Goal: Book appointment/travel/reservation

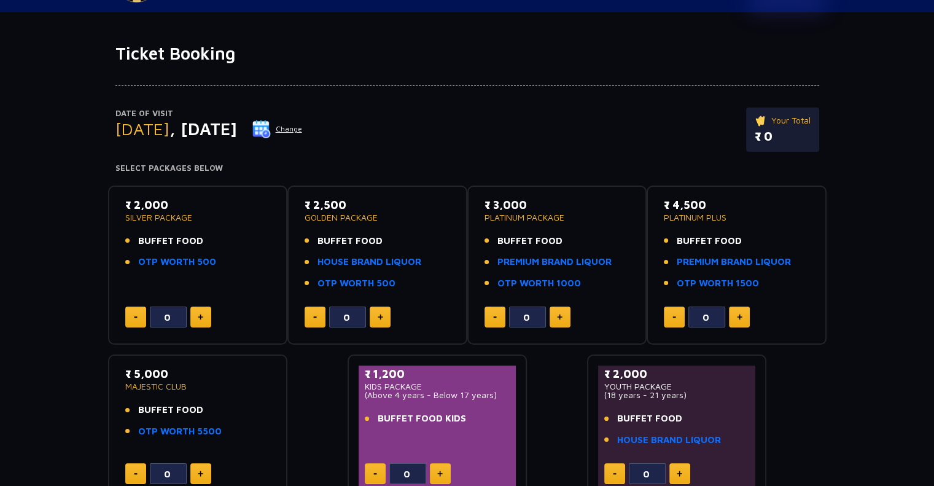
scroll to position [74, 0]
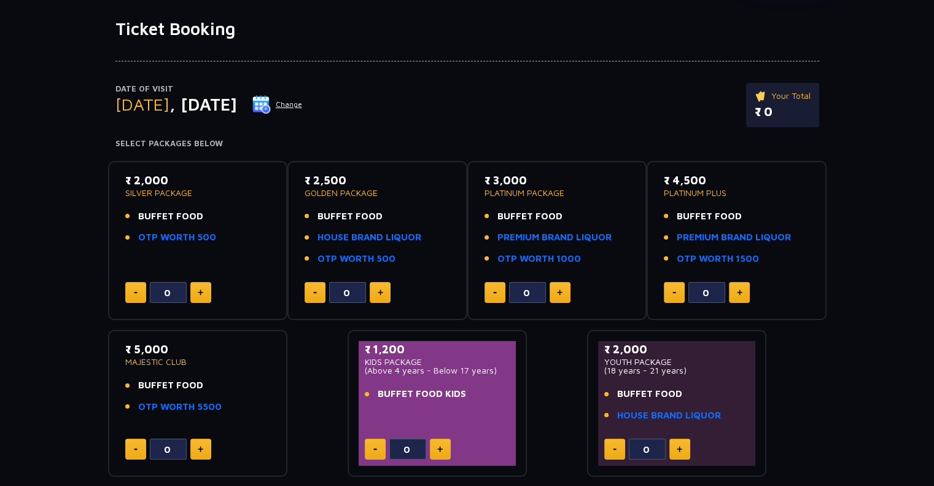
click at [203, 294] on button at bounding box center [200, 292] width 21 height 21
type input "2"
click at [440, 446] on img at bounding box center [440, 449] width 6 height 6
type input "1"
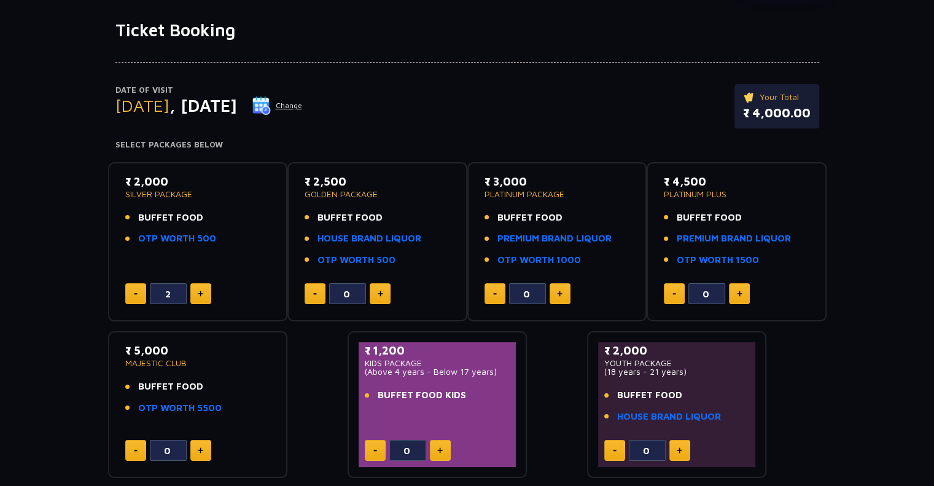
scroll to position [74, 0]
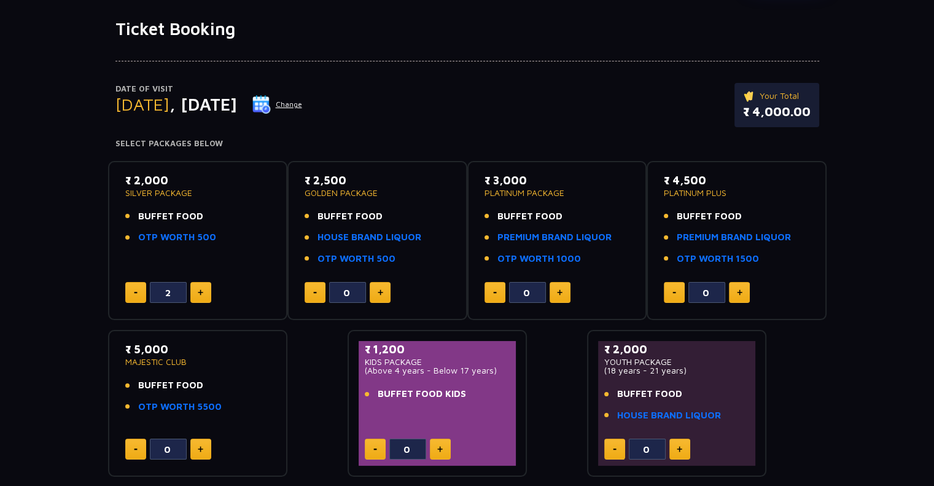
click at [443, 444] on button at bounding box center [440, 448] width 21 height 21
type input "1"
click at [910, 215] on div "Date of Visit [DATE] Change Your Total ₹ 5,200.00 Select Packages Below ₹ 2,000…" at bounding box center [467, 258] width 934 height 438
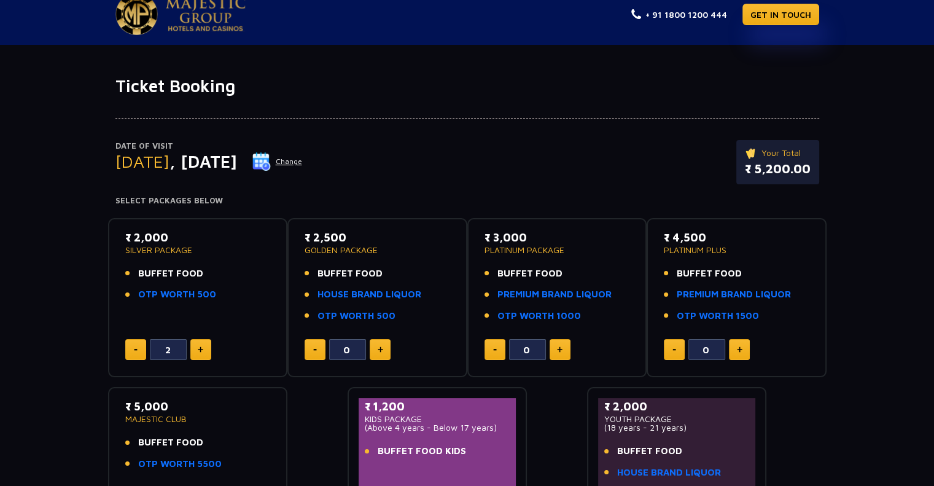
scroll to position [0, 0]
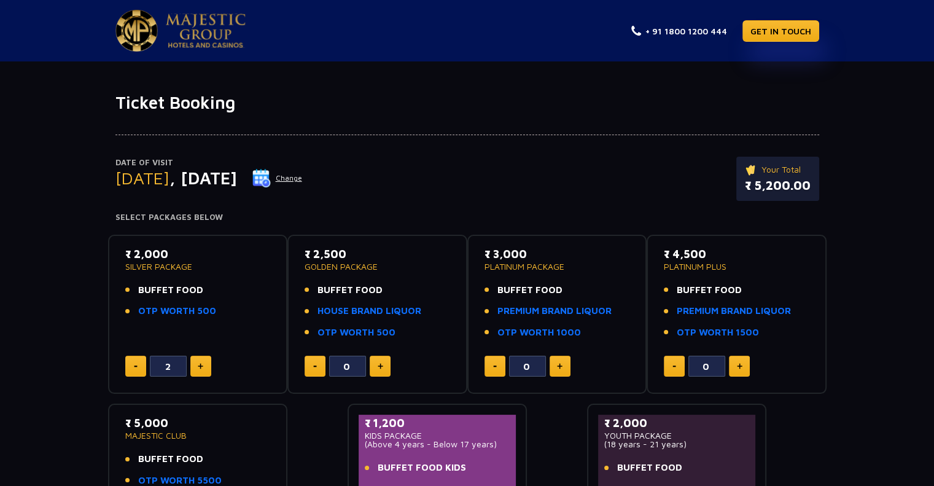
click at [35, 129] on div "Date of Visit [DATE] Change Your Total ₹ 5,200.00 Select Packages Below ₹ 2,000…" at bounding box center [467, 332] width 934 height 438
click at [39, 32] on nav "+ 91 1800 1200 444 GET IN TOUCH" at bounding box center [467, 30] width 934 height 61
click at [35, 33] on nav "+ 91 1800 1200 444 GET IN TOUCH" at bounding box center [467, 30] width 934 height 61
click at [7, 33] on nav "+ 91 1800 1200 444 GET IN TOUCH" at bounding box center [467, 30] width 934 height 61
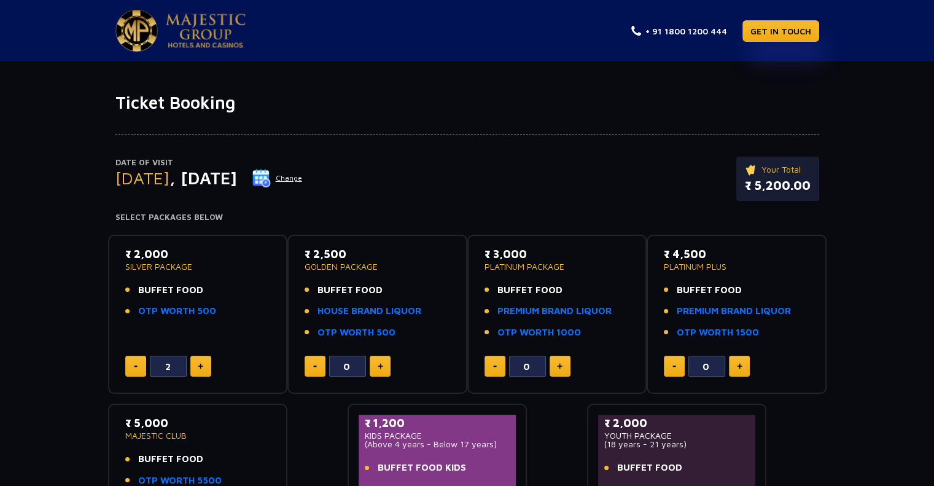
click at [28, 30] on nav "+ 91 1800 1200 444 GET IN TOUCH" at bounding box center [467, 30] width 934 height 61
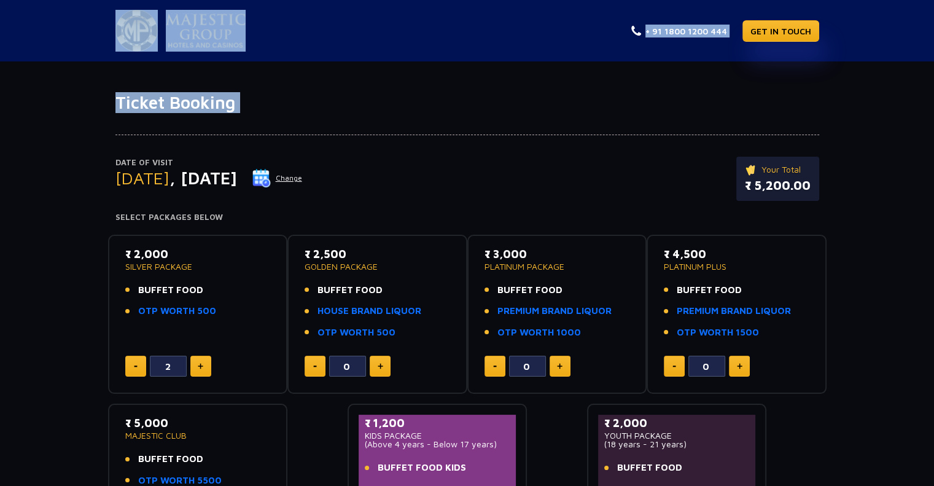
drag, startPoint x: 28, startPoint y: 30, endPoint x: 79, endPoint y: 125, distance: 107.4
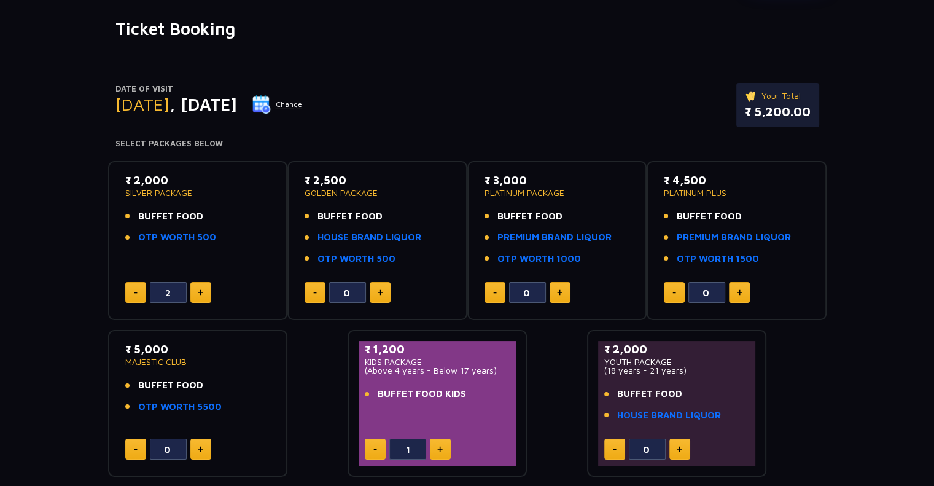
click at [15, 73] on div "Date of Visit [DATE] Change Your Total ₹ 5,200.00 Select Packages Below ₹ 2,000…" at bounding box center [467, 258] width 934 height 438
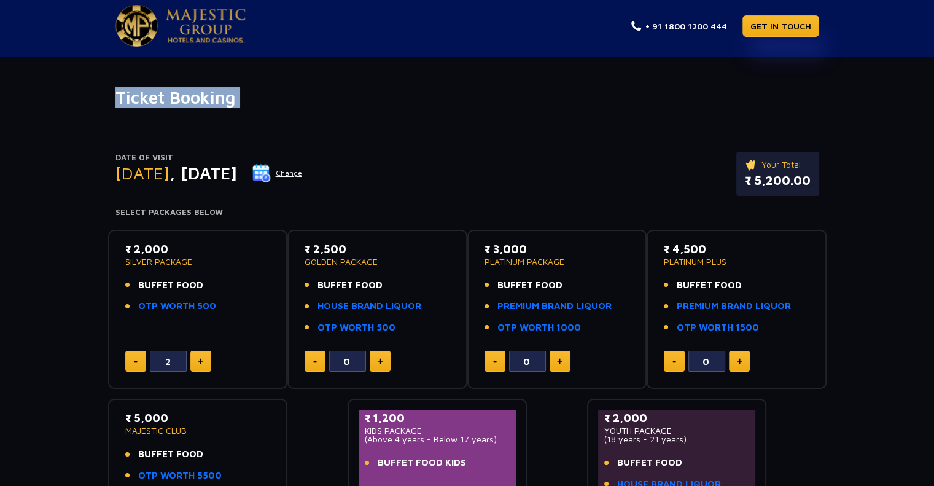
scroll to position [0, 0]
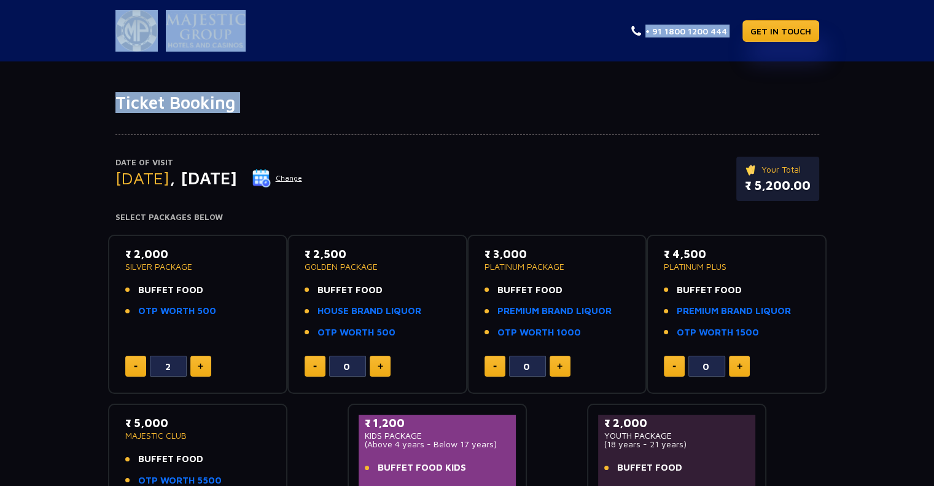
drag, startPoint x: 16, startPoint y: 76, endPoint x: 28, endPoint y: 77, distance: 11.7
